Goal: Transaction & Acquisition: Purchase product/service

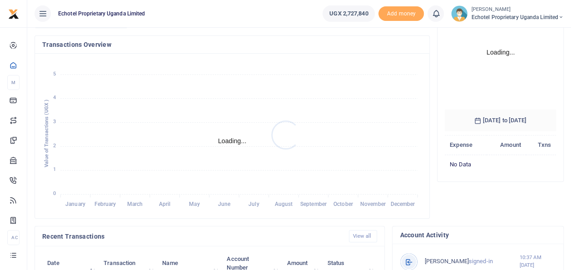
scroll to position [182, 0]
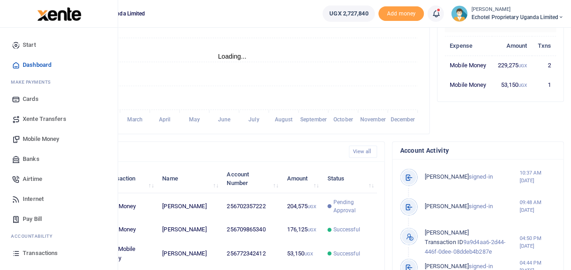
click at [36, 136] on span "Mobile Money" at bounding box center [41, 138] width 36 height 9
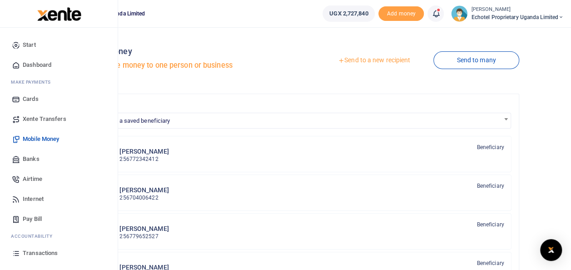
click at [56, 138] on span "Mobile Money" at bounding box center [41, 138] width 36 height 9
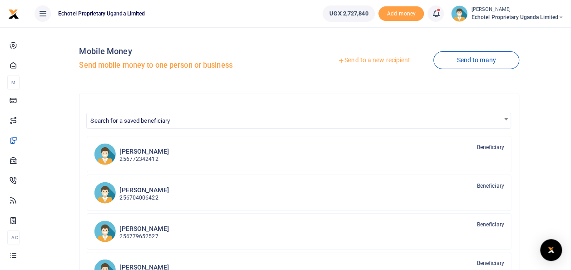
click at [365, 58] on link "Send to a new recipient" at bounding box center [374, 60] width 119 height 16
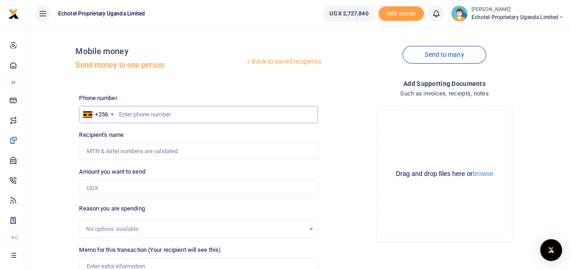
click at [134, 115] on input "text" at bounding box center [198, 114] width 239 height 17
click at [129, 148] on input "Recipient's name" at bounding box center [198, 151] width 239 height 17
type input "M"
type input "a"
click at [113, 150] on input "Recipient's name" at bounding box center [198, 151] width 239 height 17
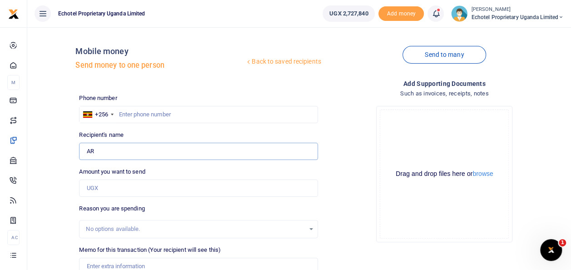
type input "A"
type input "Moureen Aringo"
type input "0785899428"
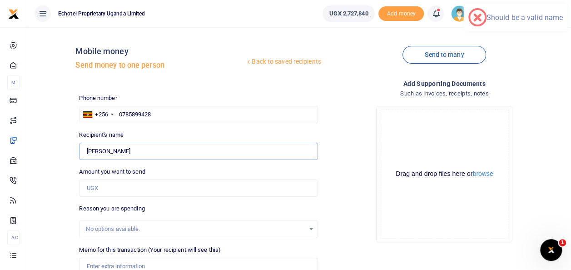
type input "Moureen Aringo"
click at [122, 113] on input "0785899428" at bounding box center [198, 114] width 239 height 17
type input "785899428"
click at [92, 186] on input "Amount you want to send" at bounding box center [198, 187] width 239 height 17
paste input "Aug 25"
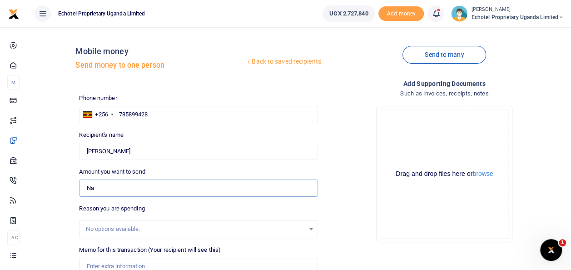
type input "N"
drag, startPoint x: 89, startPoint y: 189, endPoint x: 78, endPoint y: 189, distance: 10.9
click at [78, 189] on div "Amount you want to send 0 Amount is required." at bounding box center [198, 182] width 246 height 30
paste input "651,197.00"
type input "651,197"
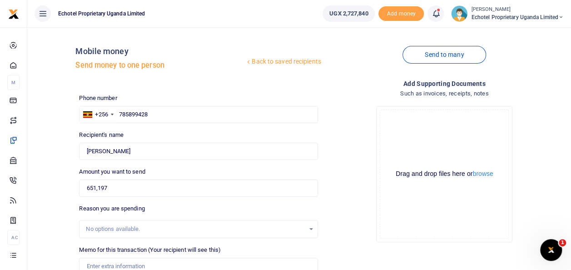
click at [111, 230] on div "No options available." at bounding box center [195, 228] width 219 height 9
click at [108, 261] on input "Memo for this transaction (Your recipient will see this)" at bounding box center [198, 266] width 239 height 17
click at [137, 264] on input "Memo for this transaction (Your recipient will see this)" at bounding box center [198, 266] width 239 height 17
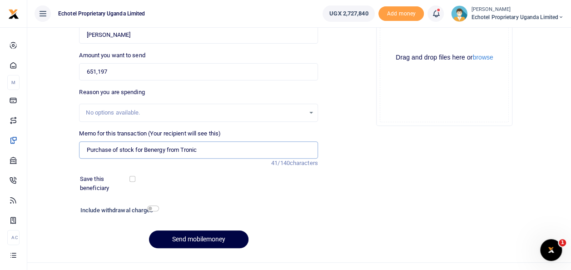
scroll to position [132, 0]
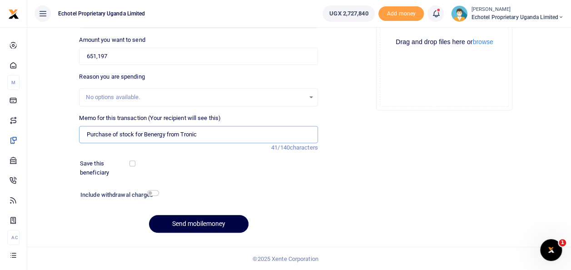
type input "Purchase of stock for Benergy from Tronic"
click at [153, 192] on input "checkbox" at bounding box center [153, 193] width 12 height 6
checkbox input "true"
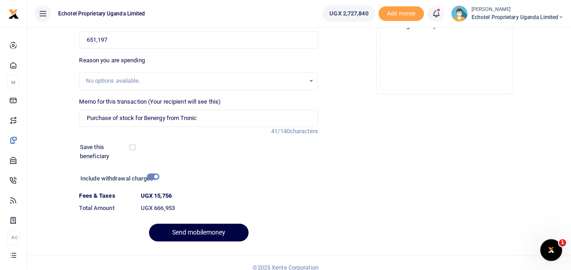
scroll to position [157, 0]
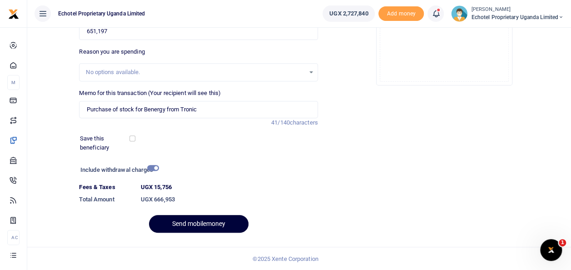
click at [219, 227] on button "Send mobilemoney" at bounding box center [198, 224] width 99 height 18
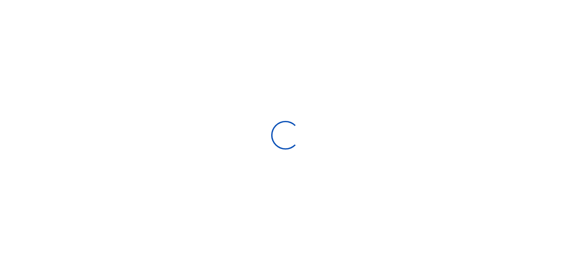
scroll to position [132, 0]
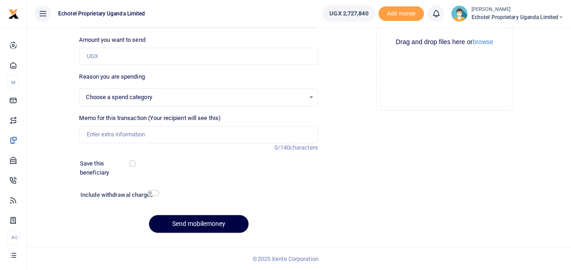
select select
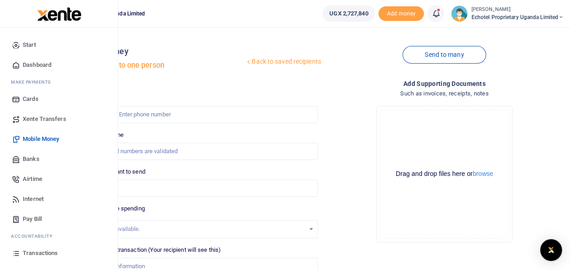
click at [30, 249] on span "Transactions" at bounding box center [40, 253] width 35 height 9
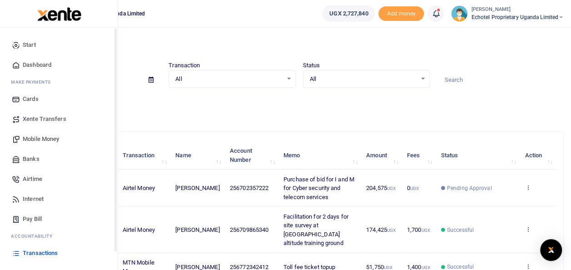
click at [53, 252] on span "Transactions" at bounding box center [40, 253] width 35 height 9
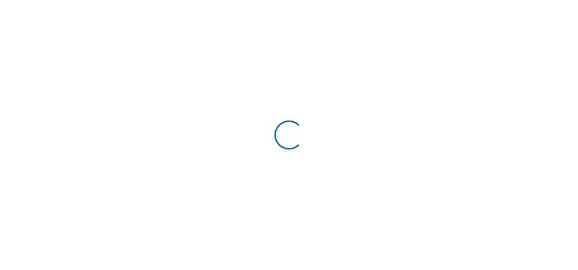
select select
type input "[DATE] - [DATE]"
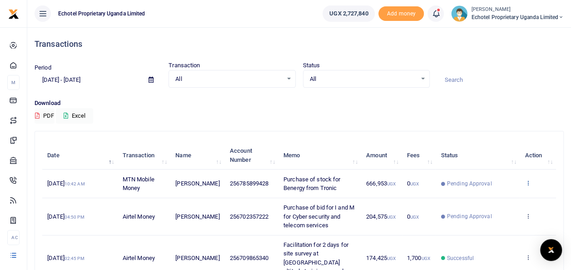
click at [529, 182] on icon at bounding box center [528, 182] width 6 height 6
click at [493, 197] on link "View details" at bounding box center [495, 198] width 72 height 13
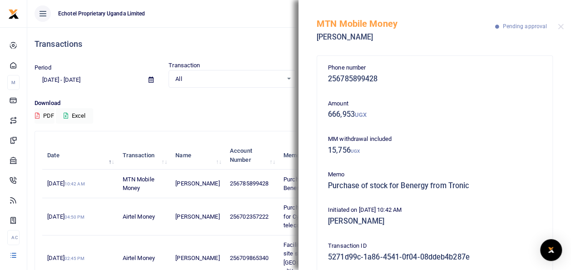
scroll to position [111, 0]
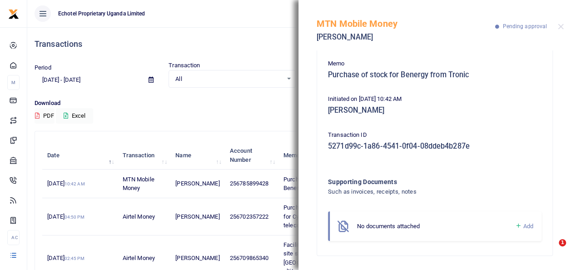
click at [523, 226] on span "Add" at bounding box center [528, 226] width 10 height 7
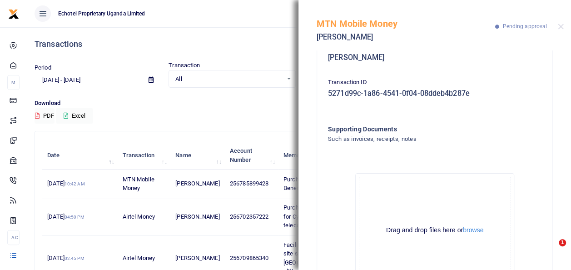
scroll to position [213, 0]
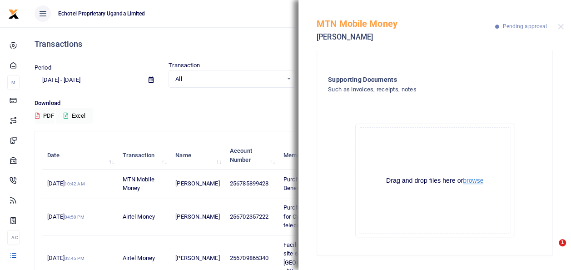
click at [468, 182] on button "browse" at bounding box center [473, 180] width 20 height 7
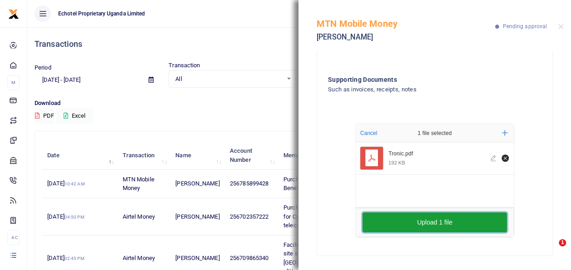
click at [400, 225] on button "Upload 1 file" at bounding box center [435, 222] width 144 height 20
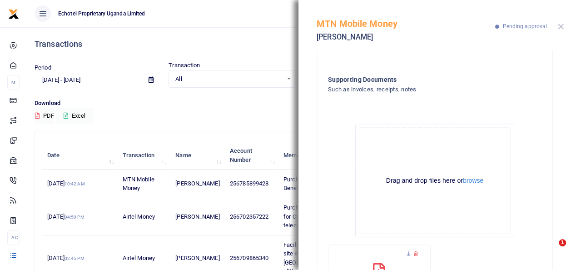
click at [562, 27] on button "Close" at bounding box center [561, 27] width 6 height 6
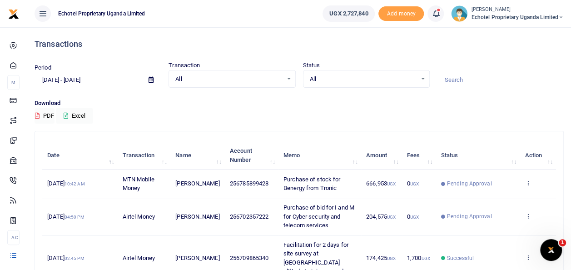
scroll to position [0, 0]
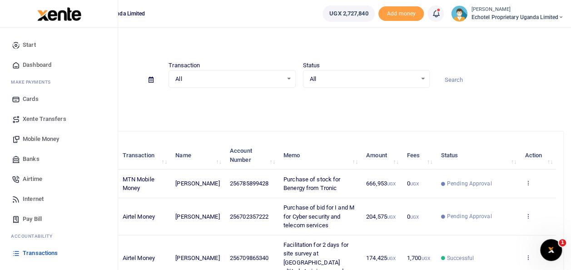
click at [51, 141] on span "Mobile Money" at bounding box center [41, 138] width 36 height 9
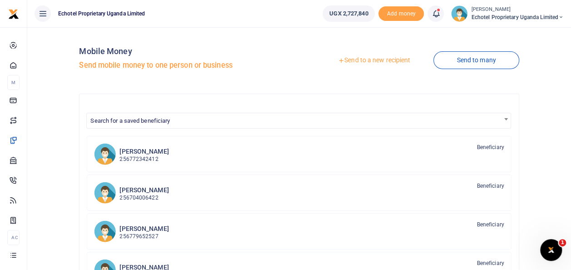
click at [393, 60] on link "Send to a new recipient" at bounding box center [374, 60] width 119 height 16
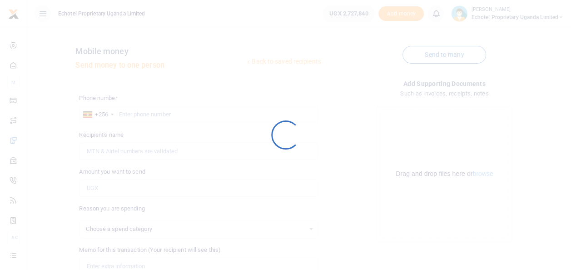
select select
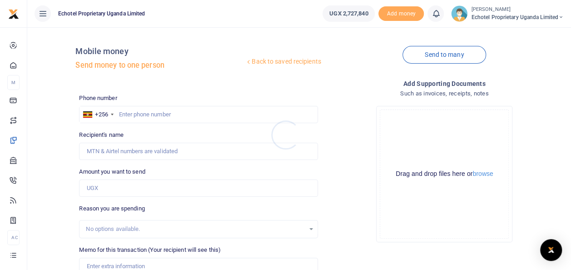
click at [141, 106] on div at bounding box center [285, 135] width 571 height 270
click at [140, 113] on input "text" at bounding box center [198, 114] width 239 height 17
click at [131, 149] on input "Recipient's name" at bounding box center [198, 151] width 239 height 17
click at [302, 98] on div "Phone number +256 [GEOGRAPHIC_DATA] +256 Phone is required." at bounding box center [198, 109] width 239 height 30
click at [146, 114] on input "text" at bounding box center [198, 114] width 239 height 17
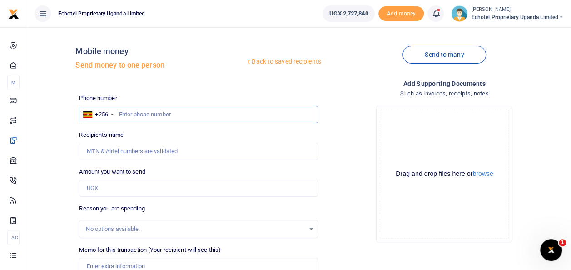
click at [146, 114] on input "text" at bounding box center [198, 114] width 239 height 17
click at [134, 148] on input "Recipient's name" at bounding box center [198, 151] width 239 height 17
type input "m"
type input "[PERSON_NAME] [PERSON_NAME]"
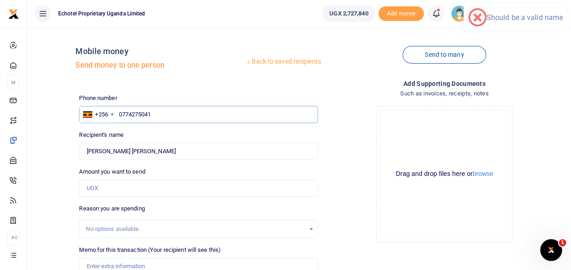
click at [123, 114] on input "0774275041" at bounding box center [198, 114] width 239 height 17
type input "774275041"
click at [108, 190] on input "Amount you want to send" at bounding box center [198, 187] width 239 height 17
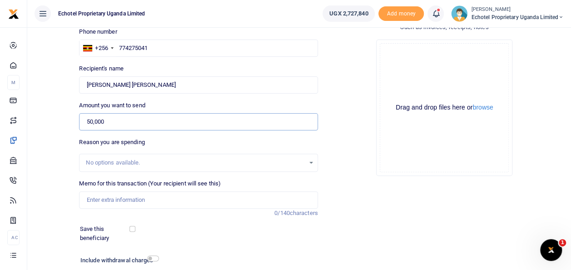
scroll to position [132, 0]
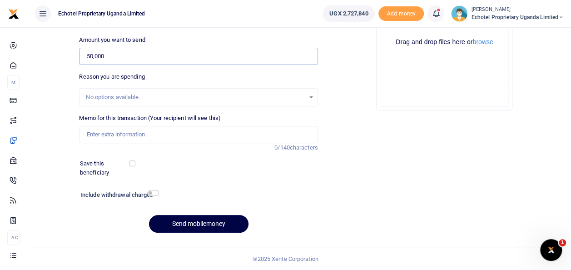
type input "50,000"
click at [105, 134] on input "Memo for this transaction (Your recipient will see this)" at bounding box center [198, 134] width 239 height 17
click at [147, 134] on input "Fuel top up on UBL 430Z" at bounding box center [198, 134] width 239 height 17
type input "Fuel top up on UBL 418Z"
click at [152, 194] on input "checkbox" at bounding box center [153, 193] width 12 height 6
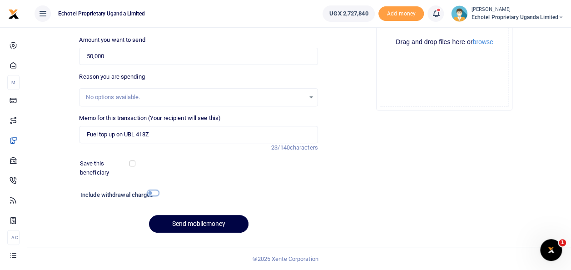
checkbox input "true"
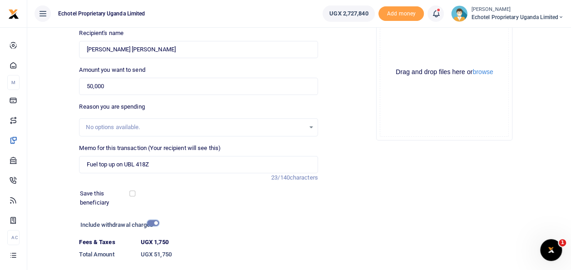
scroll to position [136, 0]
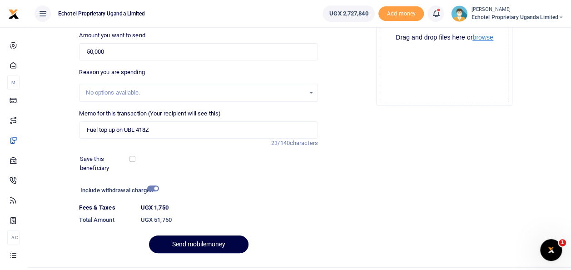
click at [484, 40] on button "browse" at bounding box center [482, 37] width 20 height 7
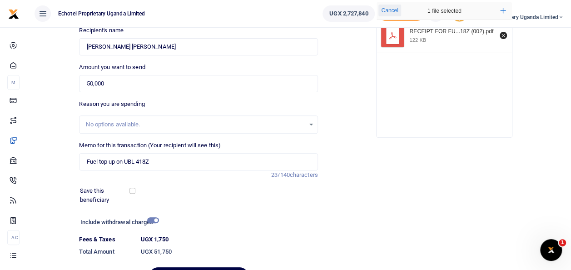
scroll to position [157, 0]
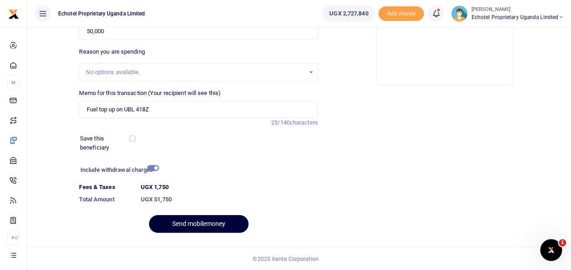
click at [200, 223] on button "Send mobilemoney" at bounding box center [198, 224] width 99 height 18
